Goal: Task Accomplishment & Management: Manage account settings

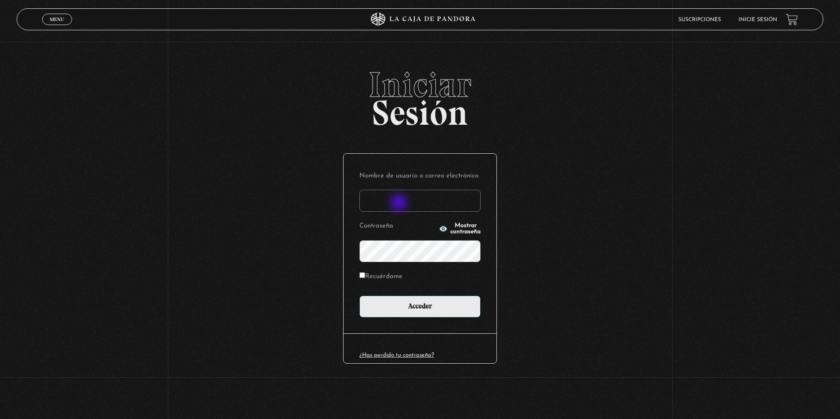
click at [402, 202] on input "Nombre de usuario o correo electrónico" at bounding box center [419, 201] width 121 height 22
type input "Karenma24"
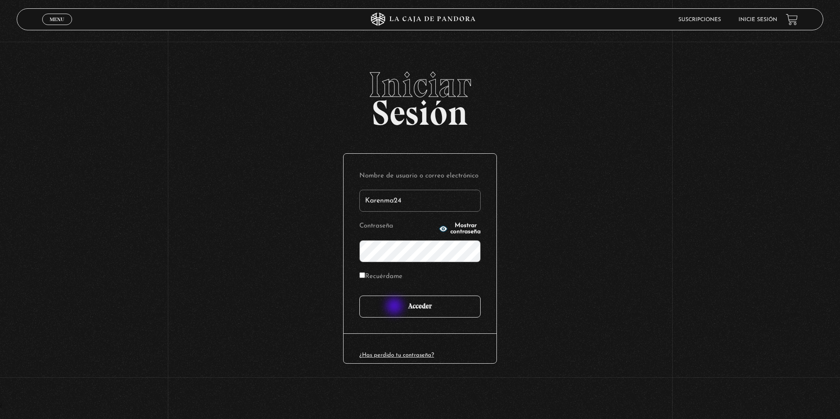
click at [395, 307] on input "Acceder" at bounding box center [419, 307] width 121 height 22
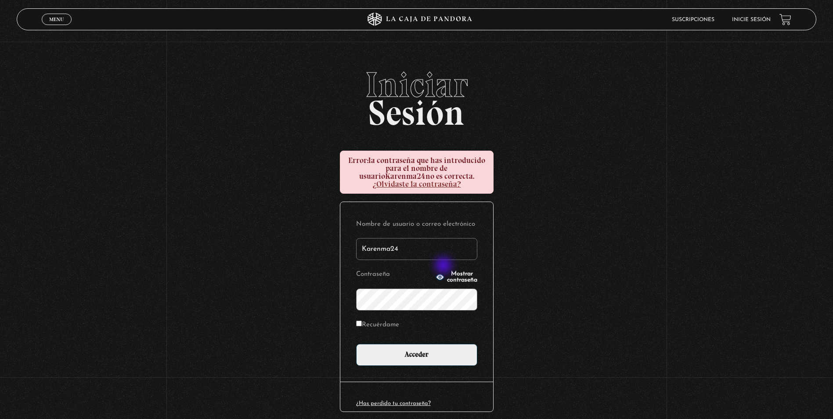
click at [447, 271] on span "Mostrar contraseña" at bounding box center [462, 277] width 30 height 12
click at [456, 273] on button "Ocultar contraseña" at bounding box center [457, 277] width 42 height 12
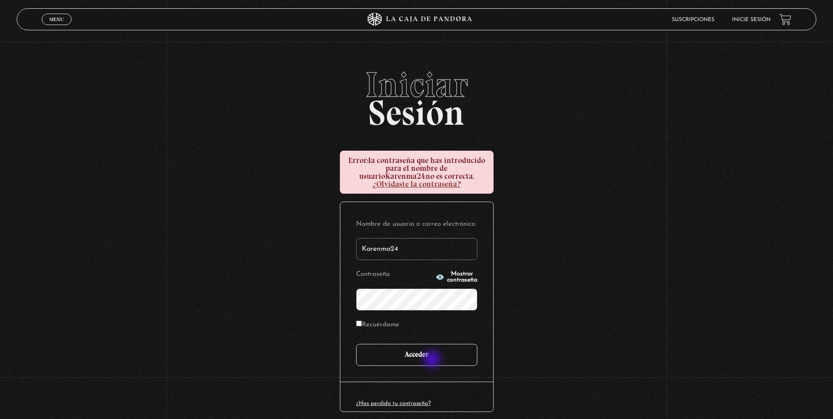
click at [431, 350] on input "Acceder" at bounding box center [416, 355] width 121 height 22
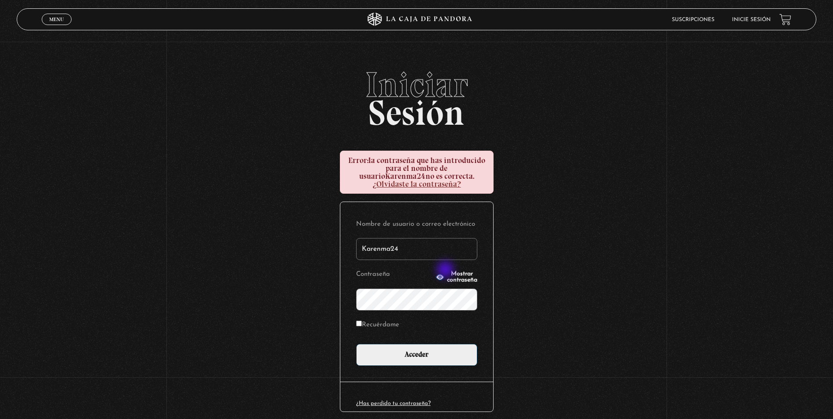
click at [447, 271] on span "Mostrar contraseña" at bounding box center [462, 277] width 30 height 12
click at [447, 271] on span "Ocultar contraseña" at bounding box center [462, 277] width 30 height 12
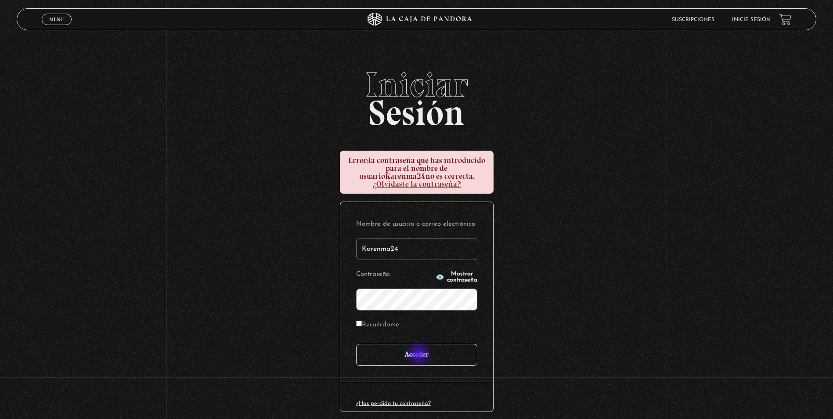
click at [420, 355] on input "Acceder" at bounding box center [416, 355] width 121 height 22
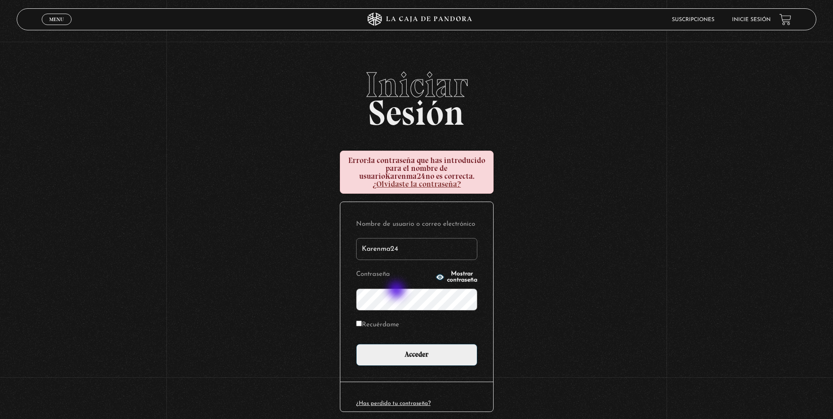
click at [356, 344] on input "Acceder" at bounding box center [416, 355] width 121 height 22
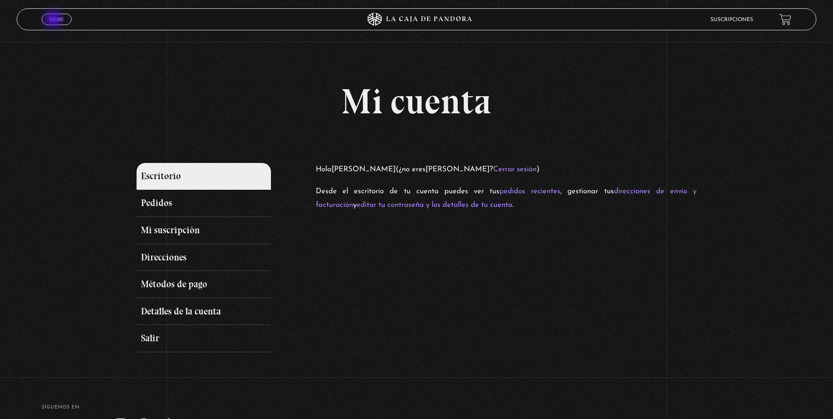
click at [54, 20] on span "Menu" at bounding box center [56, 19] width 14 height 5
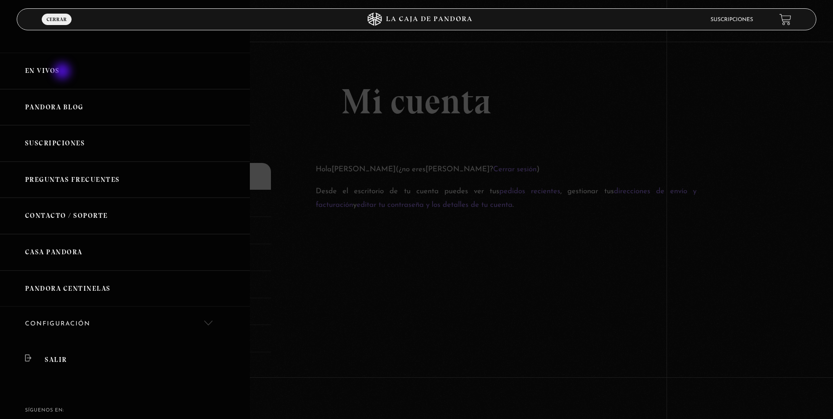
click at [63, 71] on link "En vivos" at bounding box center [125, 71] width 250 height 36
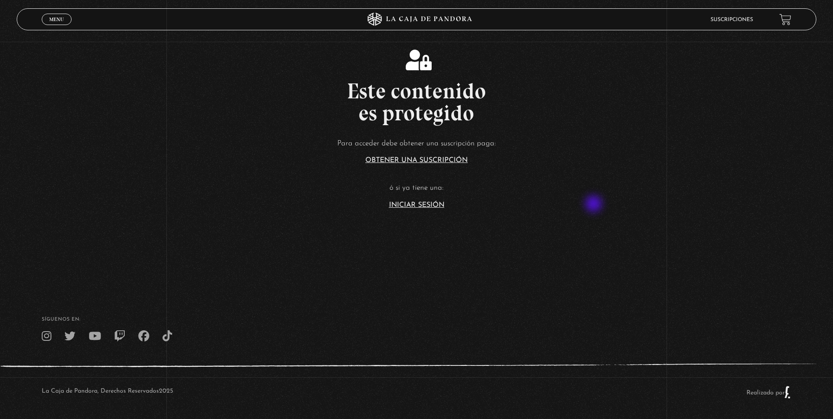
scroll to position [200, 0]
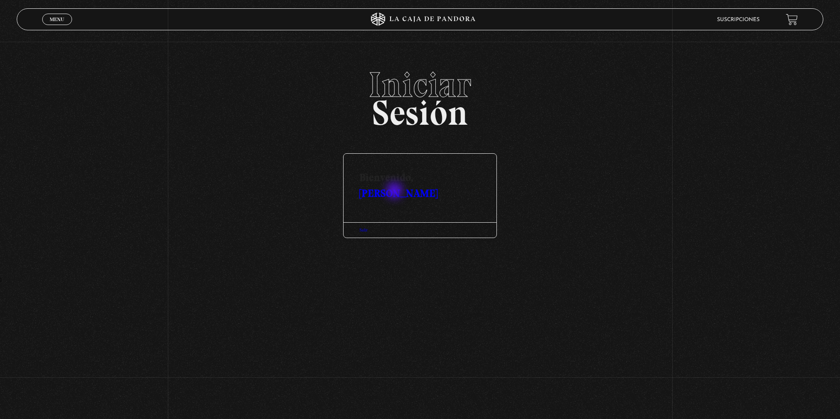
click at [395, 192] on link "[PERSON_NAME]" at bounding box center [398, 193] width 78 height 13
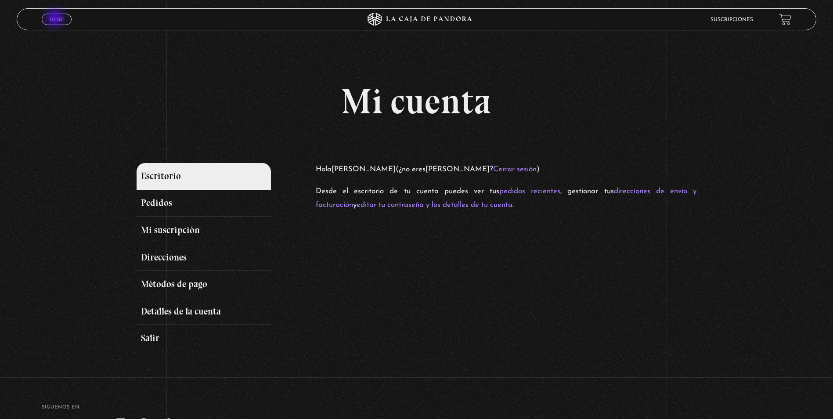
click at [54, 19] on span "Menu" at bounding box center [56, 19] width 14 height 5
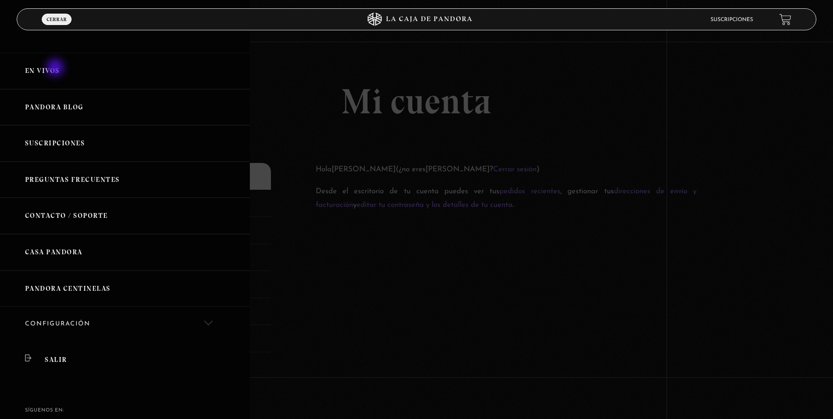
click at [56, 69] on link "En vivos" at bounding box center [125, 71] width 250 height 36
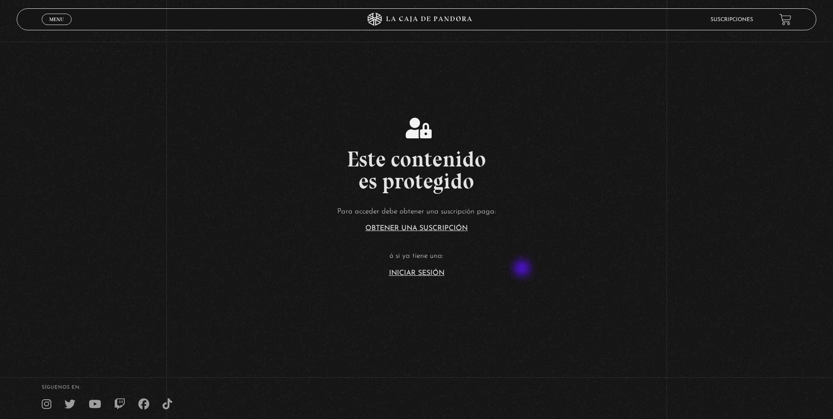
scroll to position [132, 0]
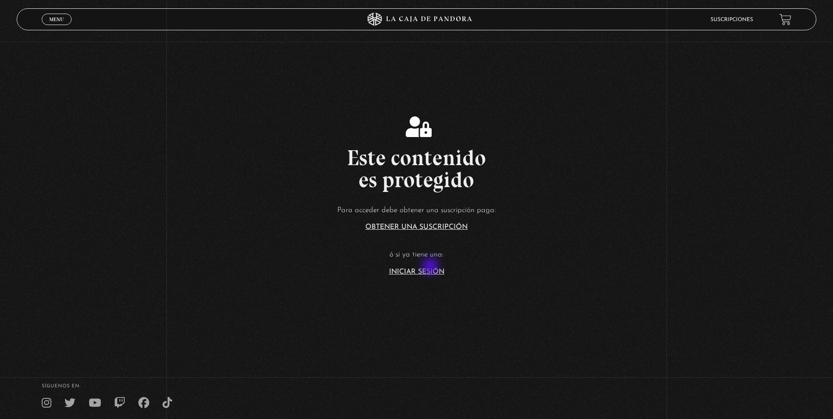
click at [431, 267] on article "Para acceder debe obtener una suscripción paga: Obtener una suscripción ó si ya…" at bounding box center [416, 240] width 833 height 72
click at [441, 272] on link "Iniciar Sesión" at bounding box center [416, 271] width 55 height 7
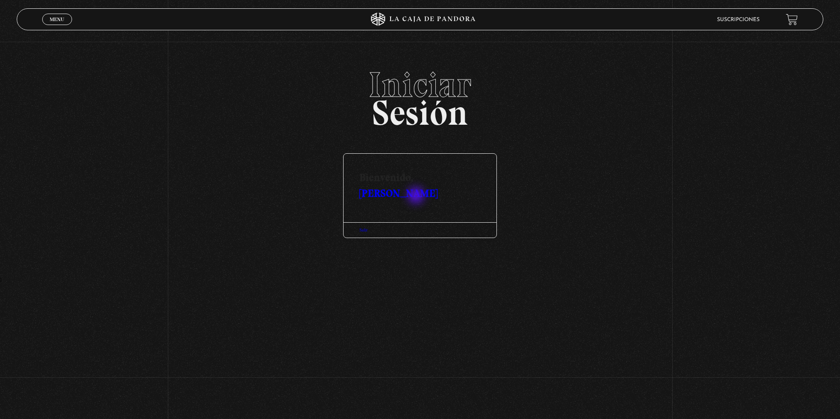
click at [417, 196] on link "[PERSON_NAME]" at bounding box center [398, 193] width 78 height 13
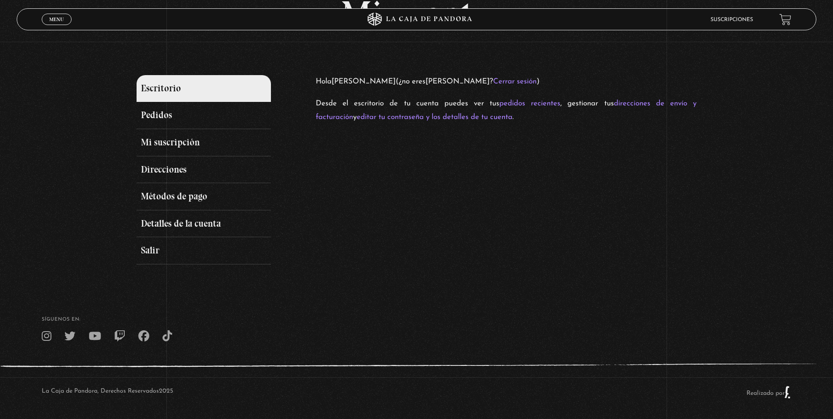
scroll to position [90, 0]
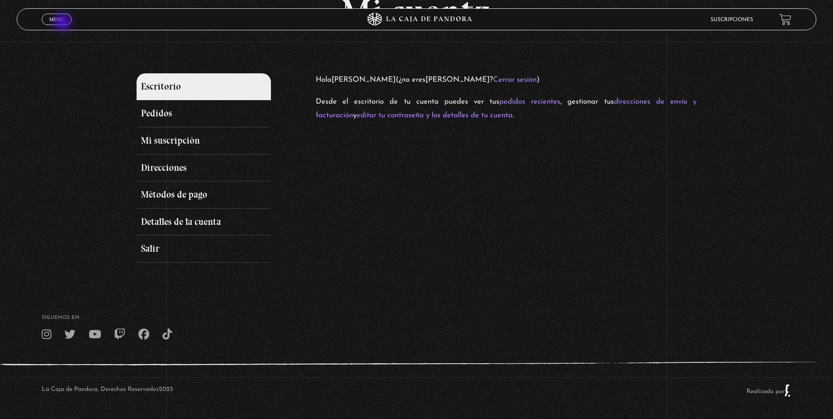
click at [64, 23] on link "Menu Cerrar" at bounding box center [57, 19] width 30 height 11
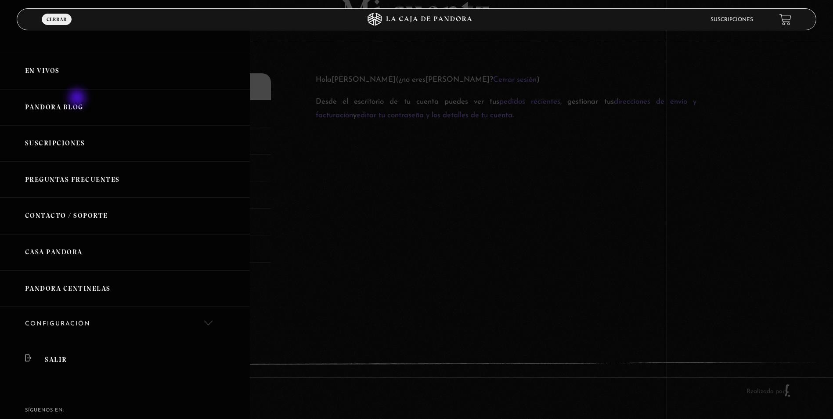
click at [78, 99] on link "Pandora Blog" at bounding box center [125, 107] width 250 height 36
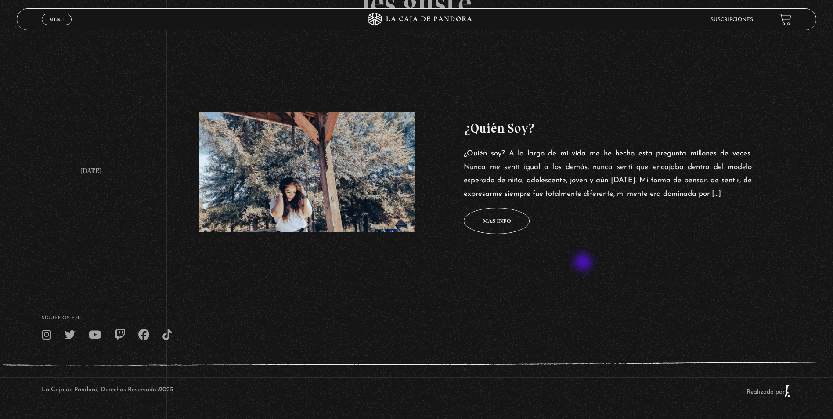
scroll to position [353, 0]
